Goal: Task Accomplishment & Management: Complete application form

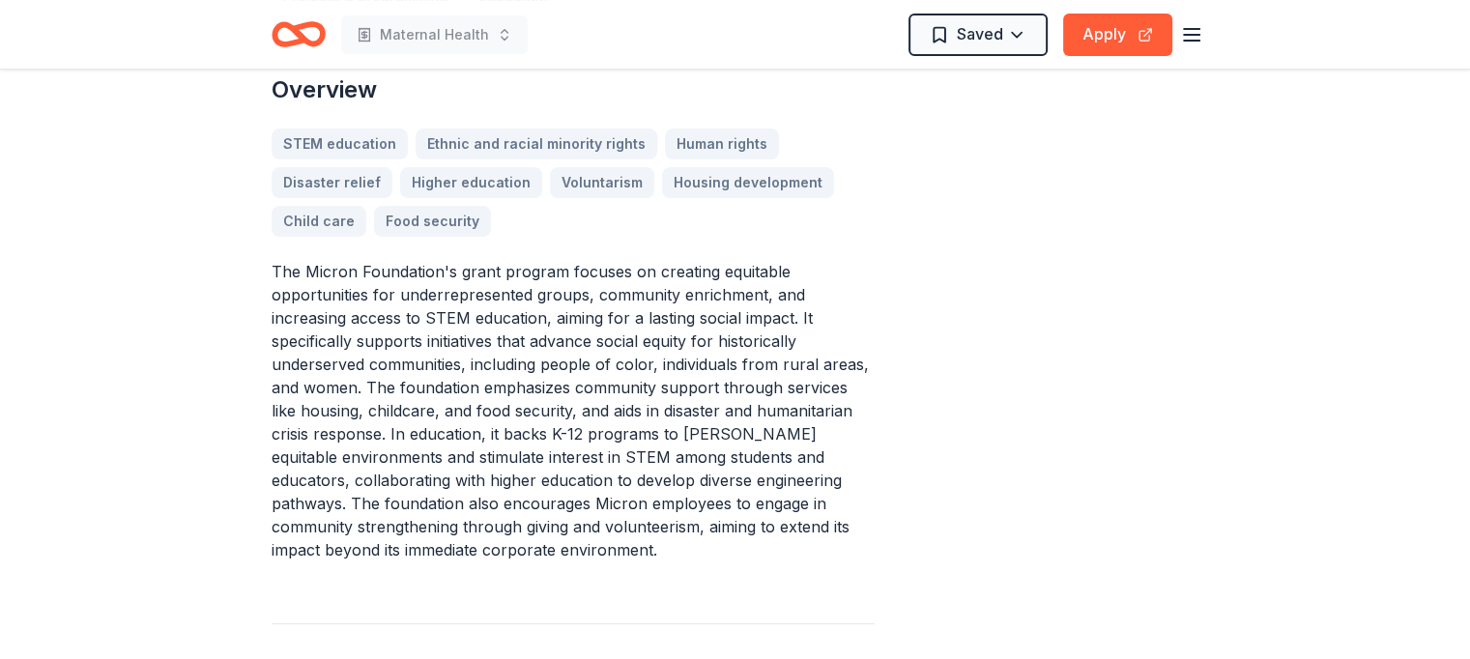
scroll to position [387, 0]
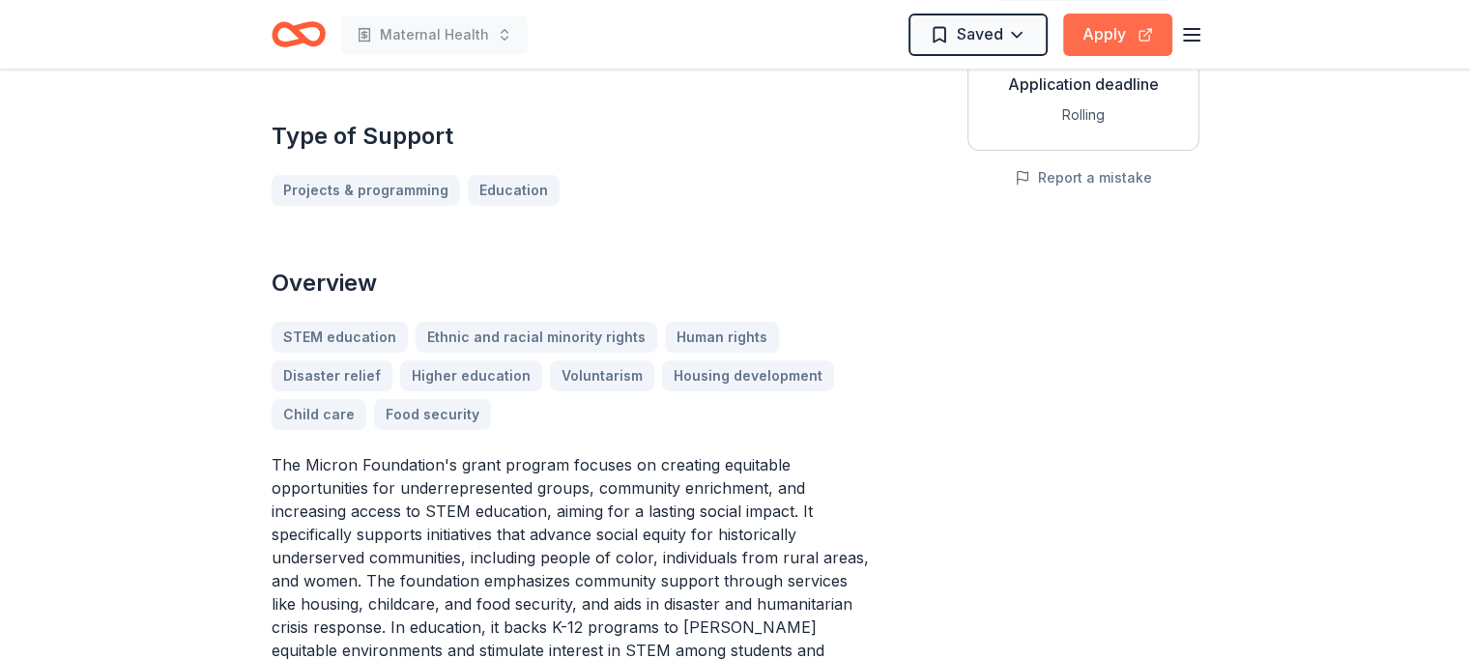
click at [1102, 41] on button "Apply" at bounding box center [1117, 35] width 109 height 43
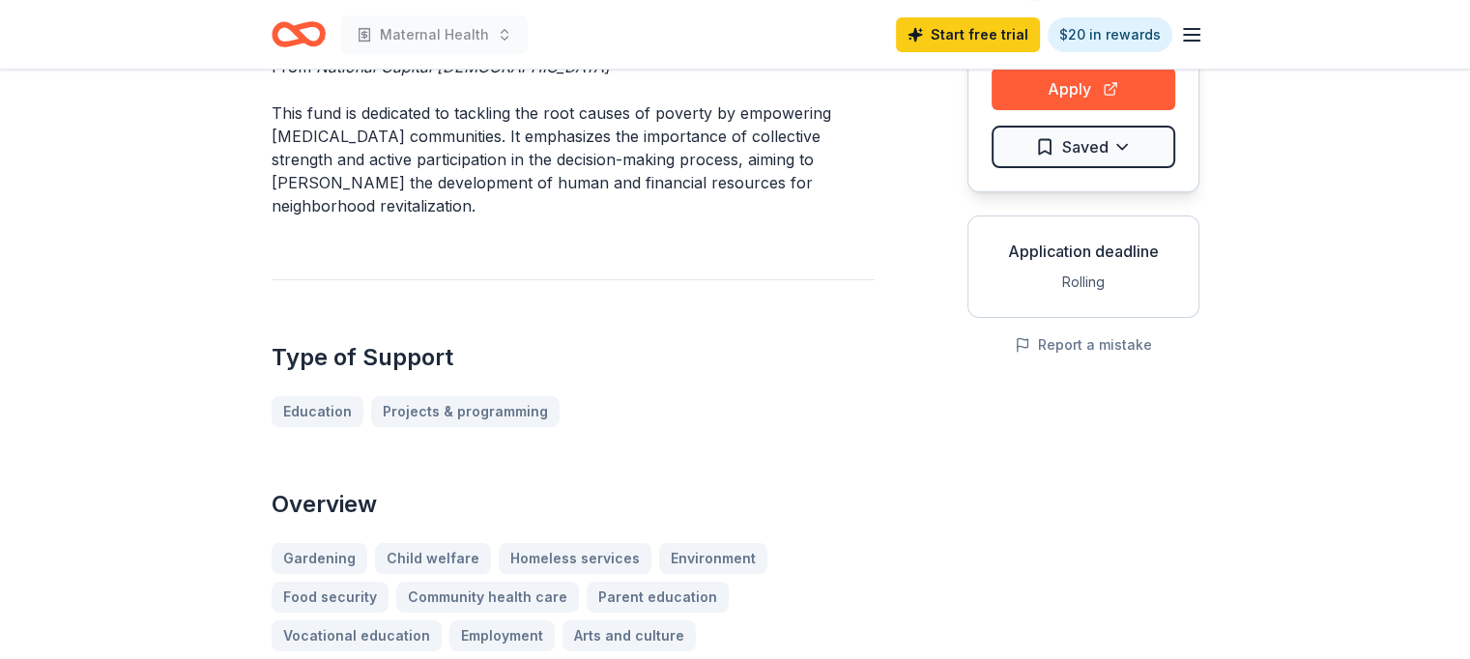
scroll to position [97, 0]
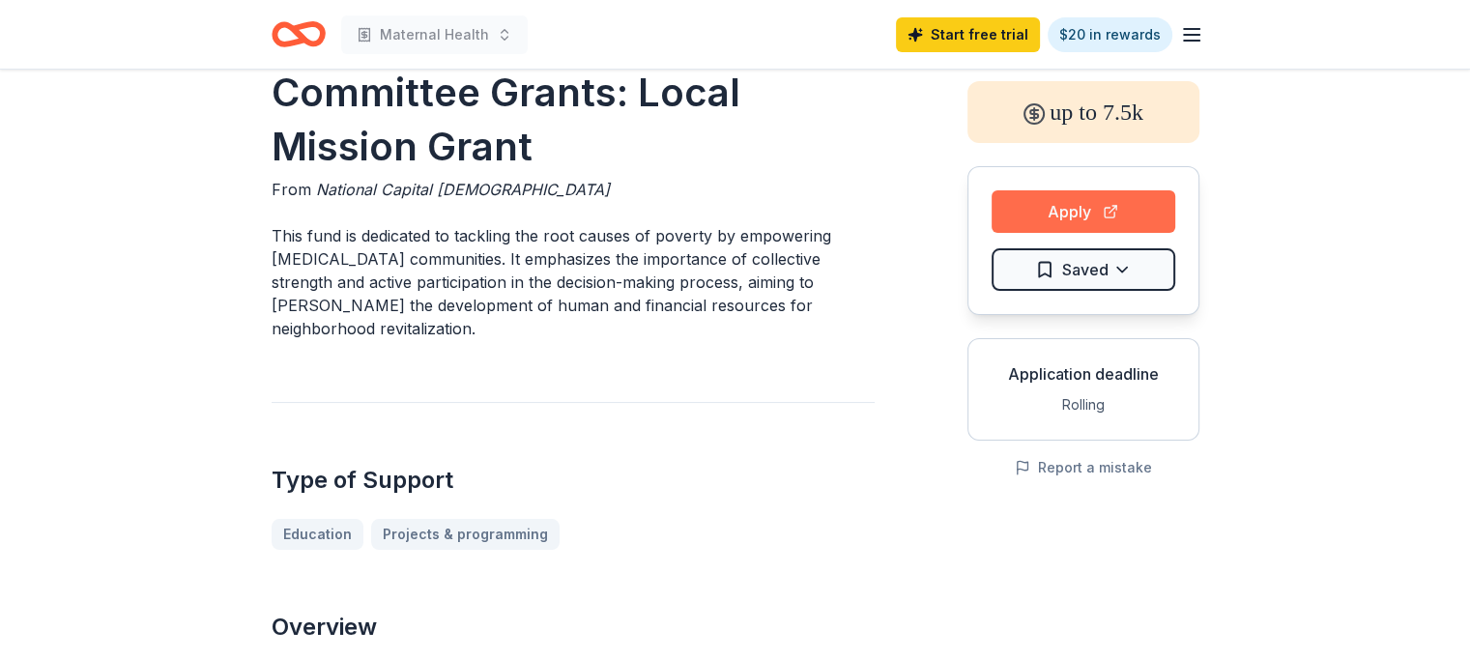
click at [1074, 208] on button "Apply" at bounding box center [1084, 211] width 184 height 43
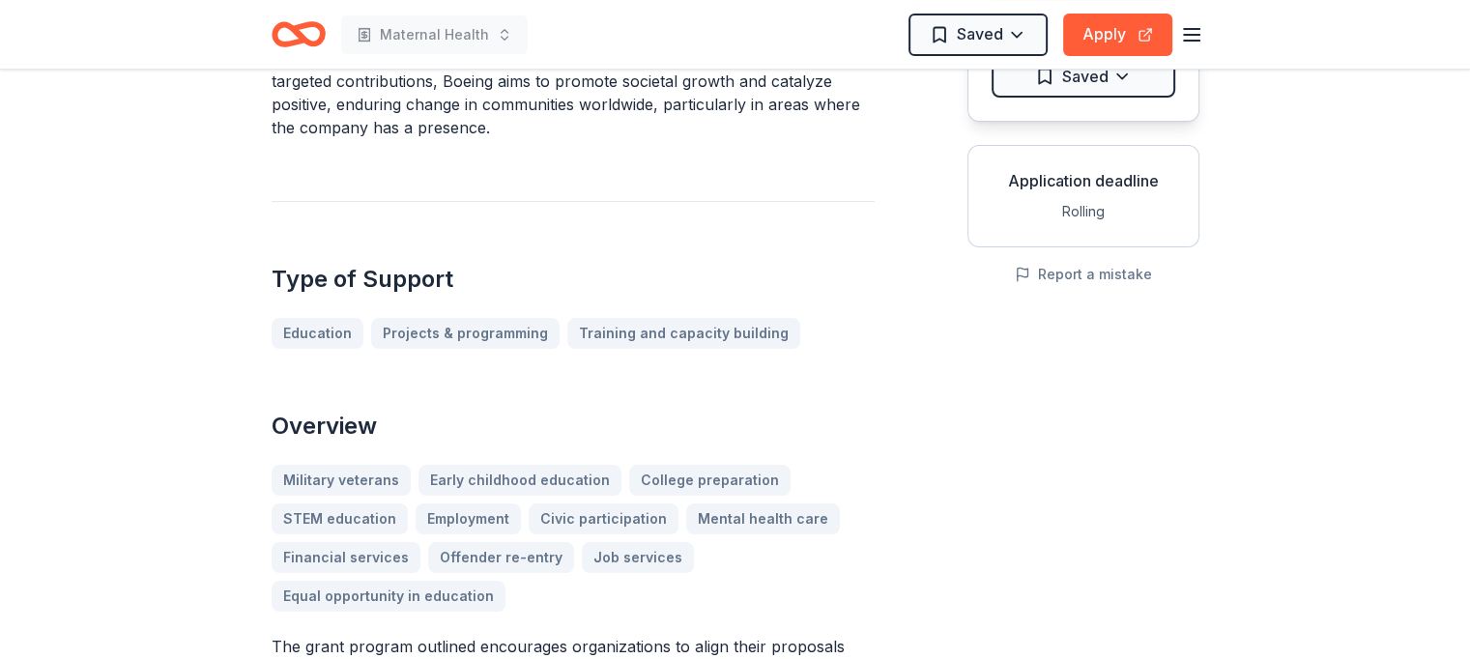
scroll to position [97, 0]
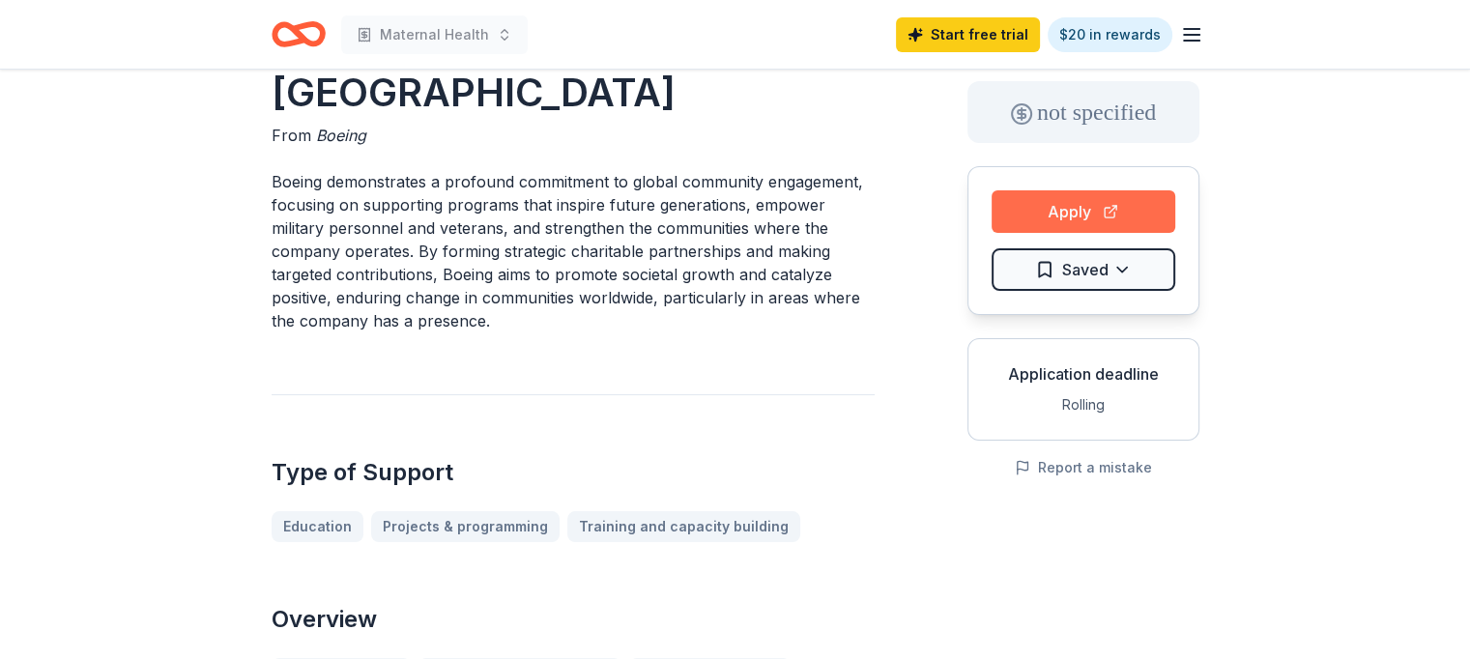
click at [1101, 211] on button "Apply" at bounding box center [1084, 211] width 184 height 43
